Goal: Check status

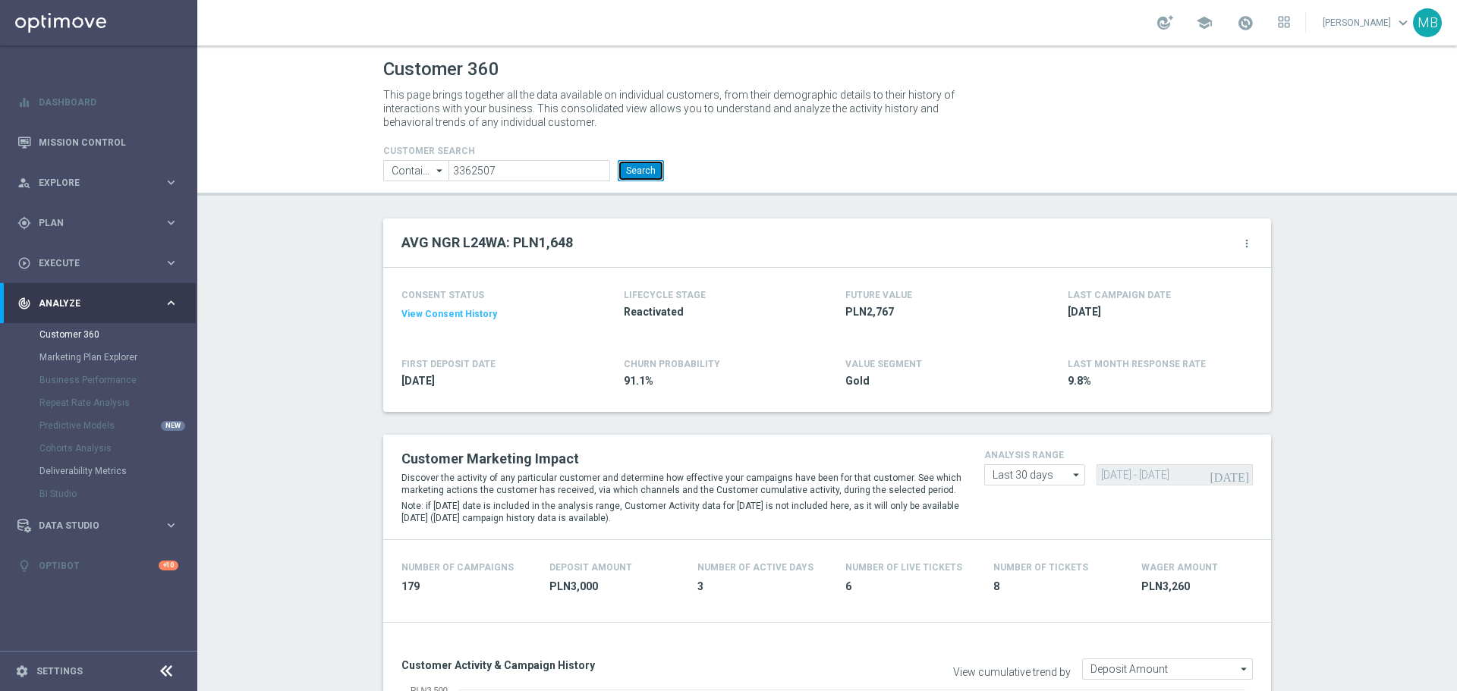
click at [635, 170] on button "Search" at bounding box center [641, 170] width 46 height 21
click at [648, 168] on button "Search" at bounding box center [641, 170] width 46 height 21
click at [655, 178] on button "Search" at bounding box center [641, 170] width 46 height 21
click at [630, 172] on button "Search" at bounding box center [641, 170] width 46 height 21
